Goal: Use online tool/utility: Utilize a website feature to perform a specific function

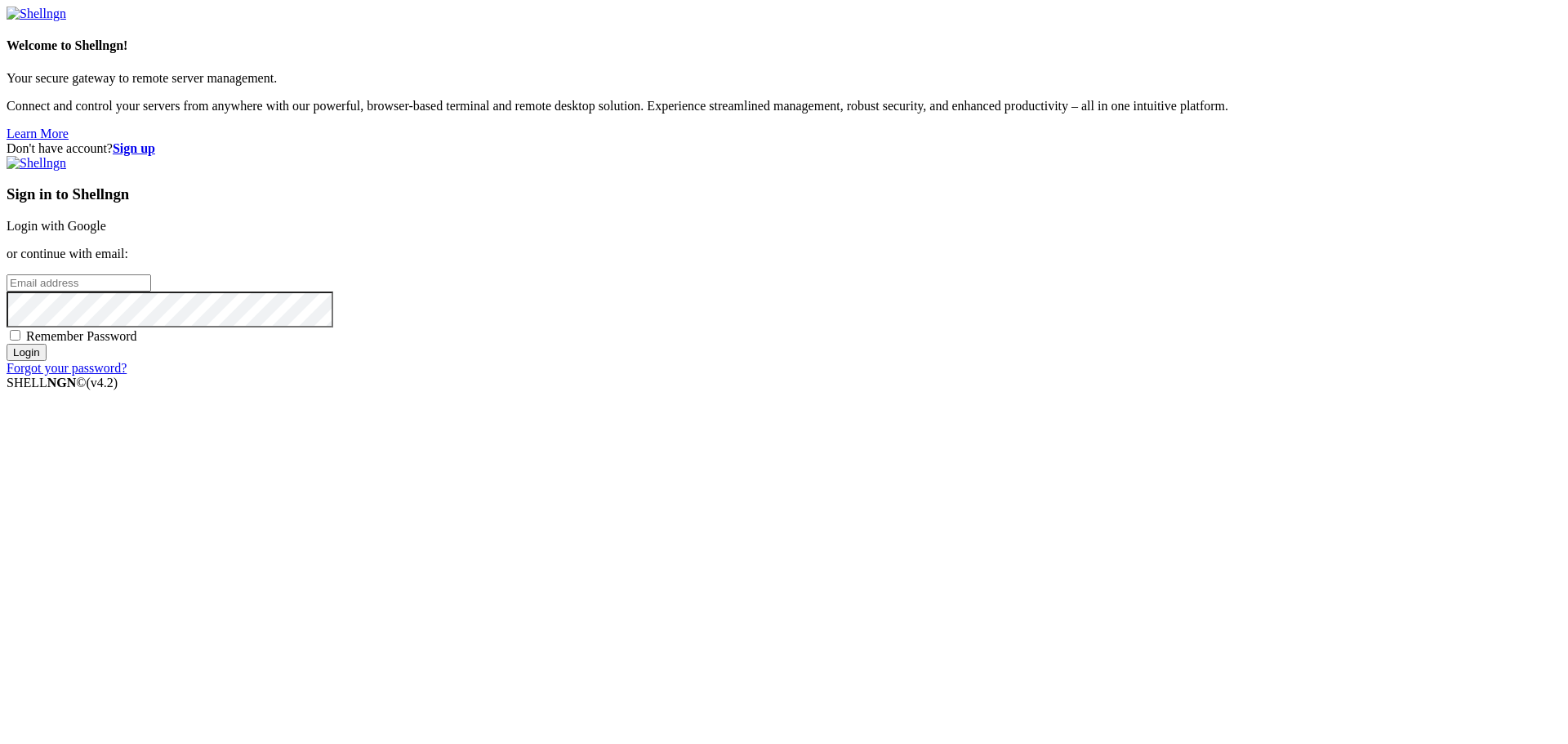
type input "bias76"
click at [107, 232] on link "Login with Google" at bounding box center [55, 226] width 99 height 14
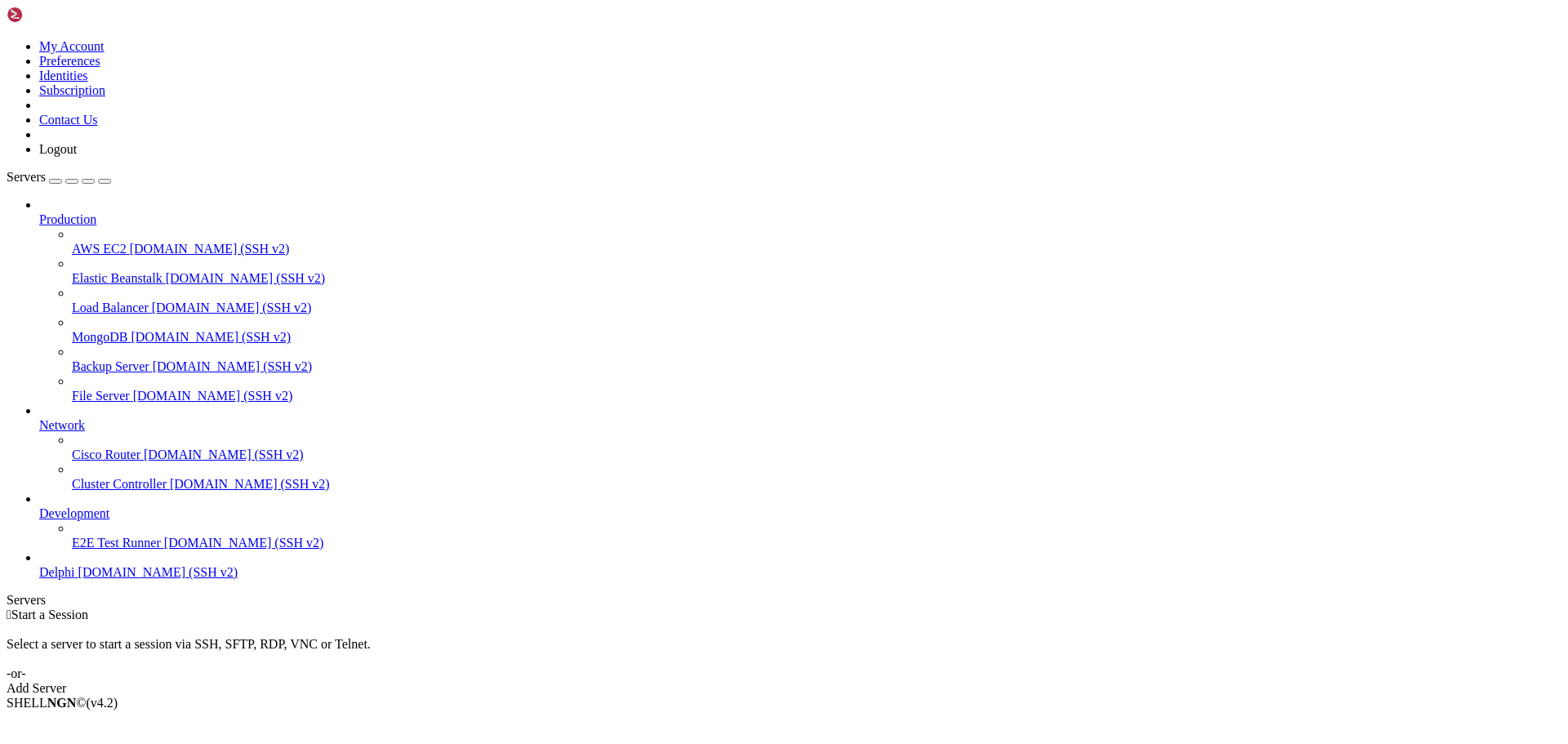
click at [75, 579] on span "Delphi" at bounding box center [57, 572] width 36 height 14
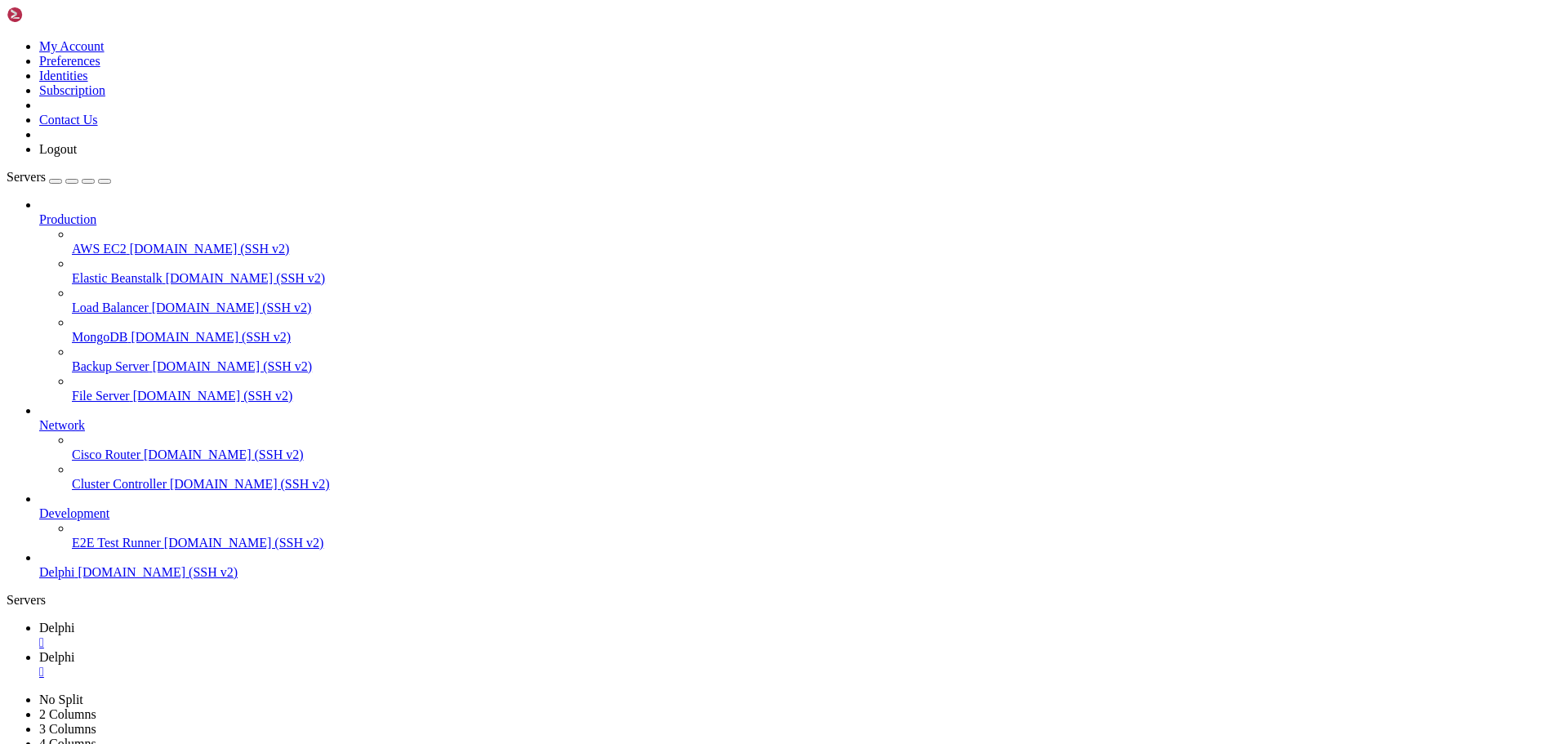
type input "/home/bias76/delphi"
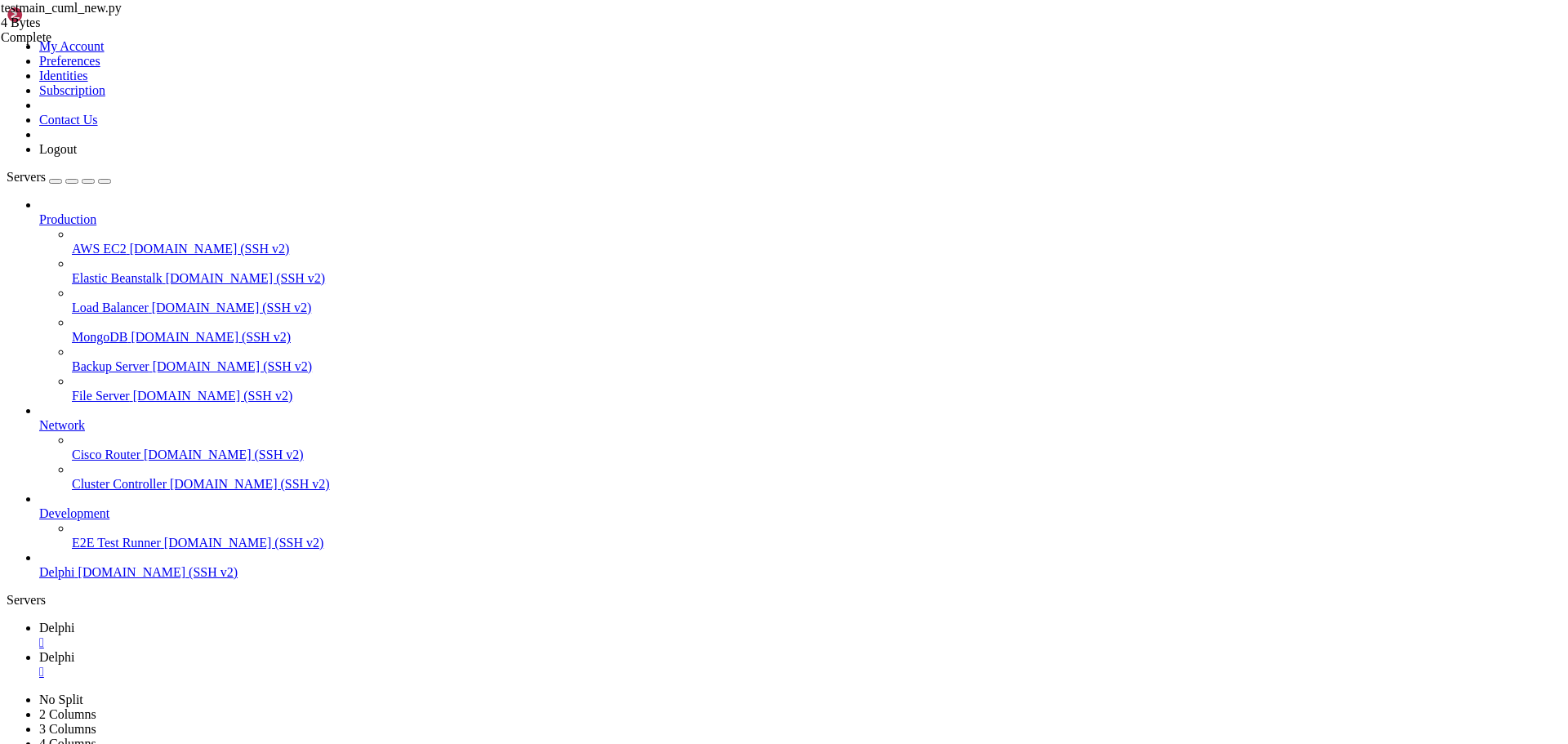
type textarea "import numpy as np"
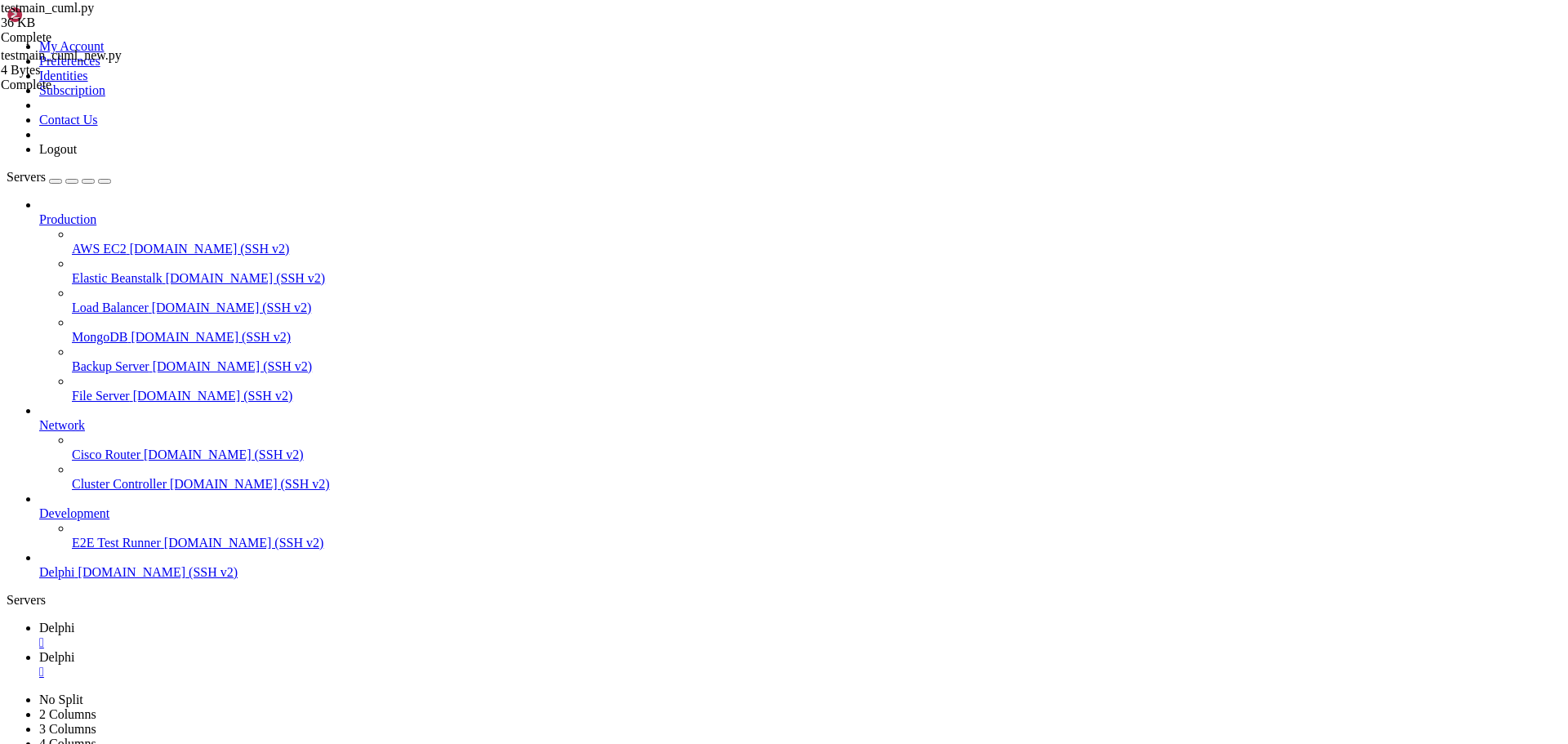
type textarea "ddd"
type textarea "raise"
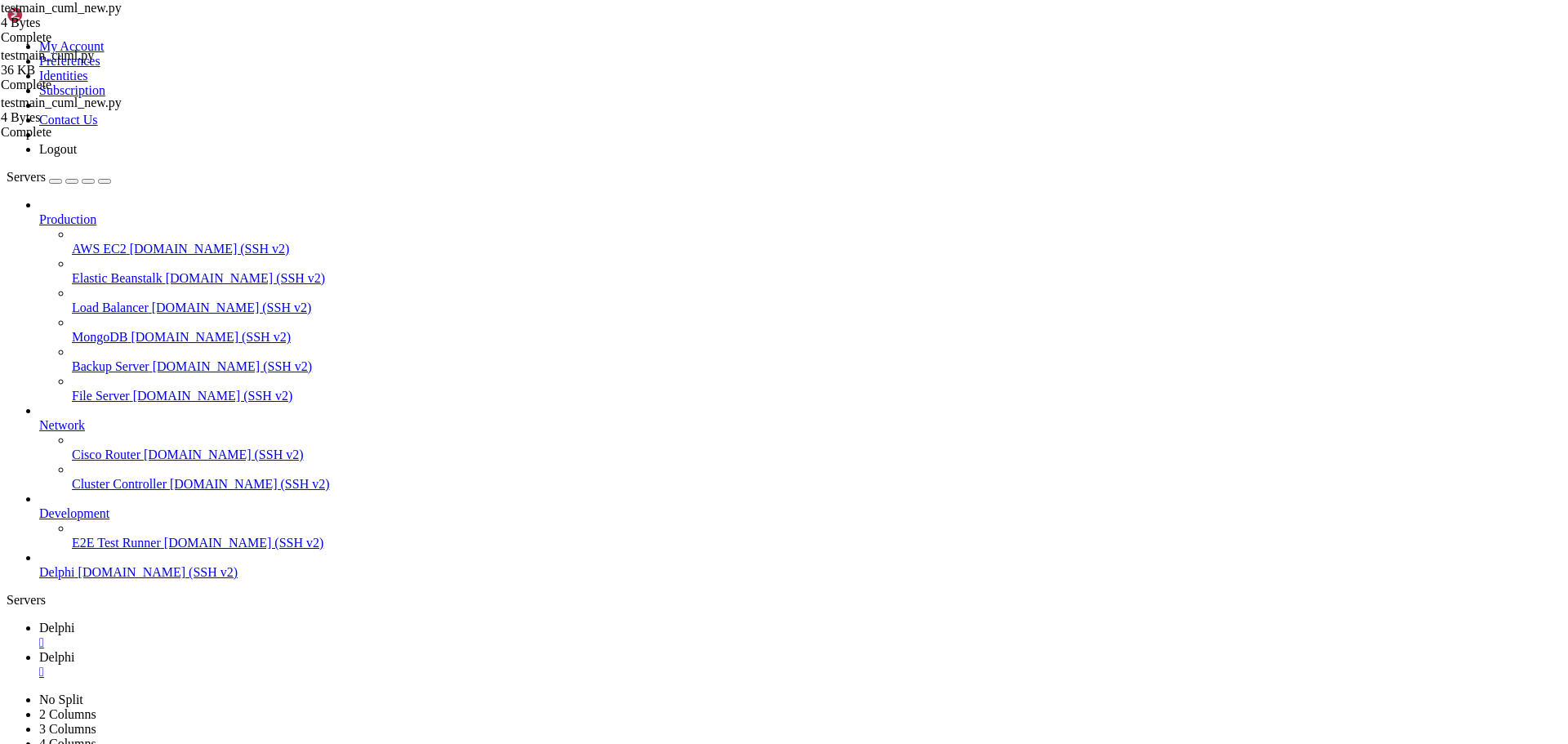
scroll to position [6096, 0]
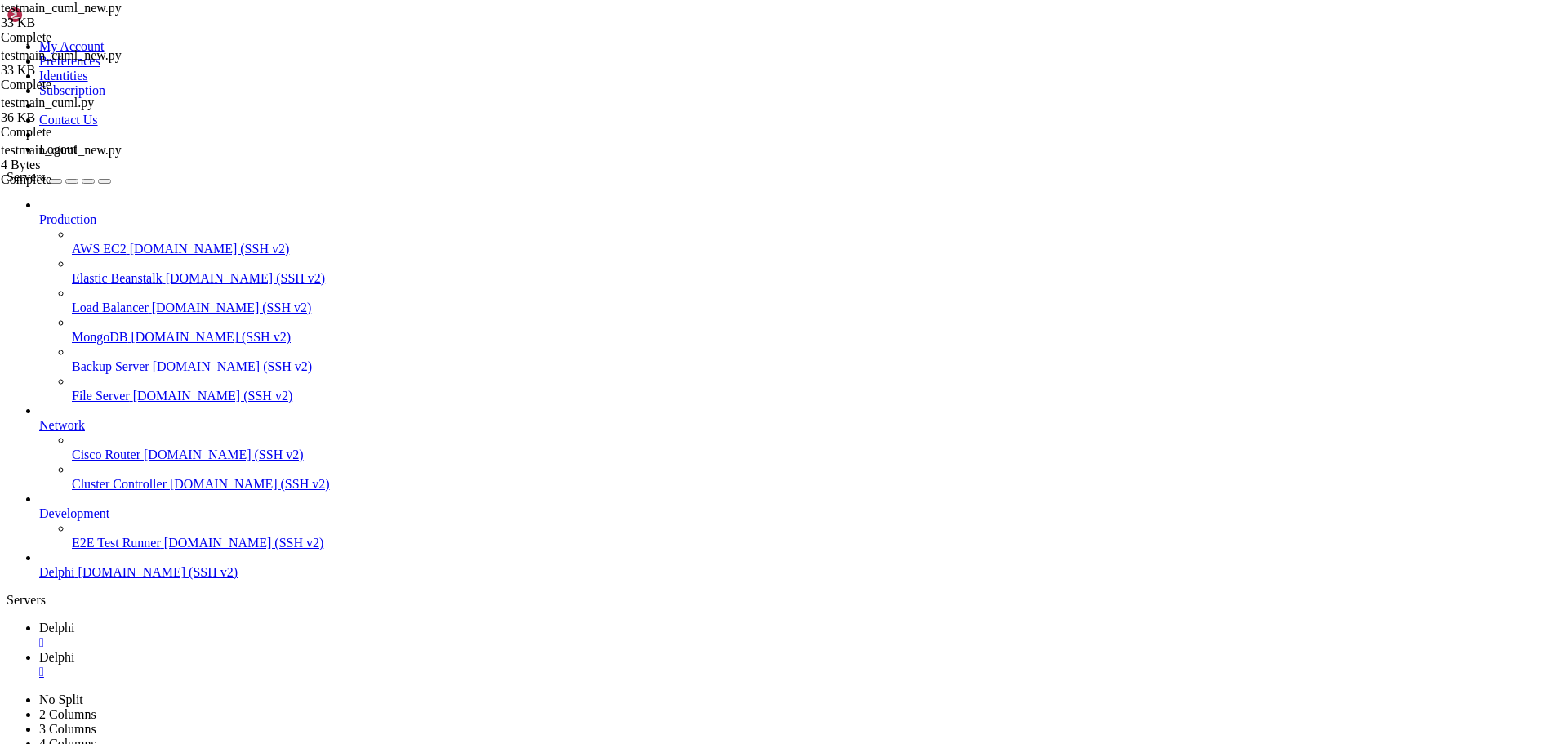
type textarea "raise"
